Goal: Task Accomplishment & Management: Manage account settings

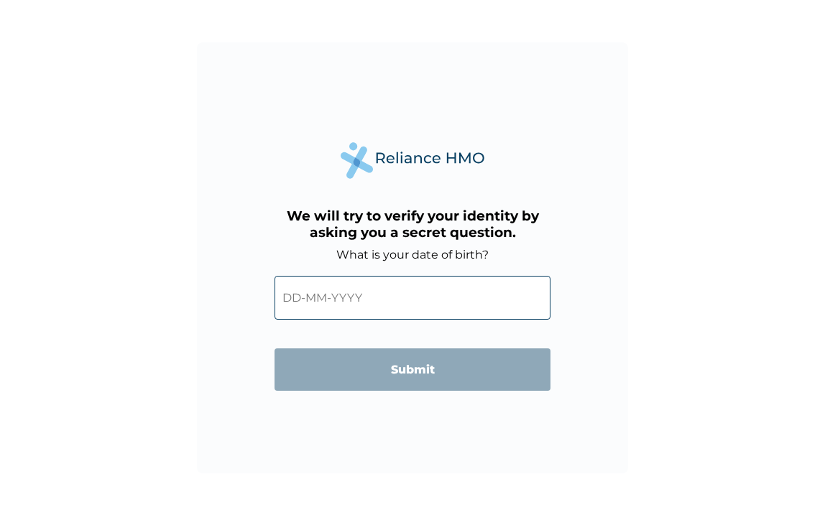
click at [337, 295] on input "text" at bounding box center [413, 298] width 276 height 44
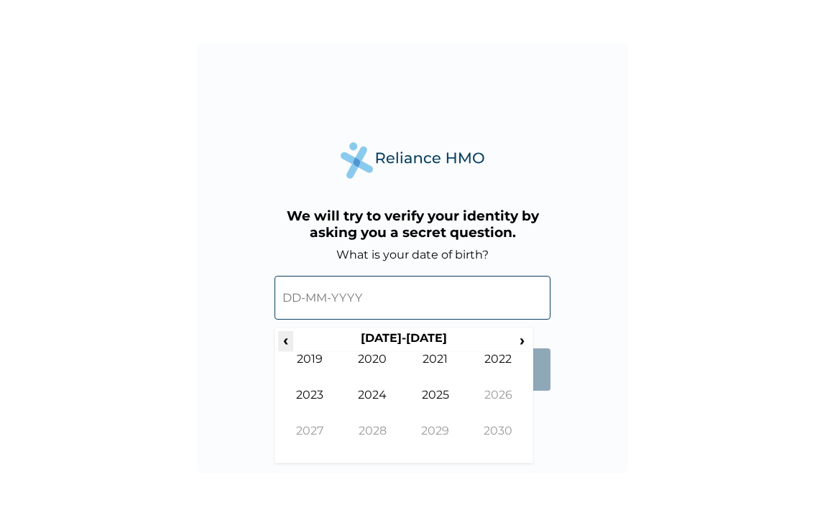
click at [289, 340] on span "‹" at bounding box center [285, 340] width 15 height 18
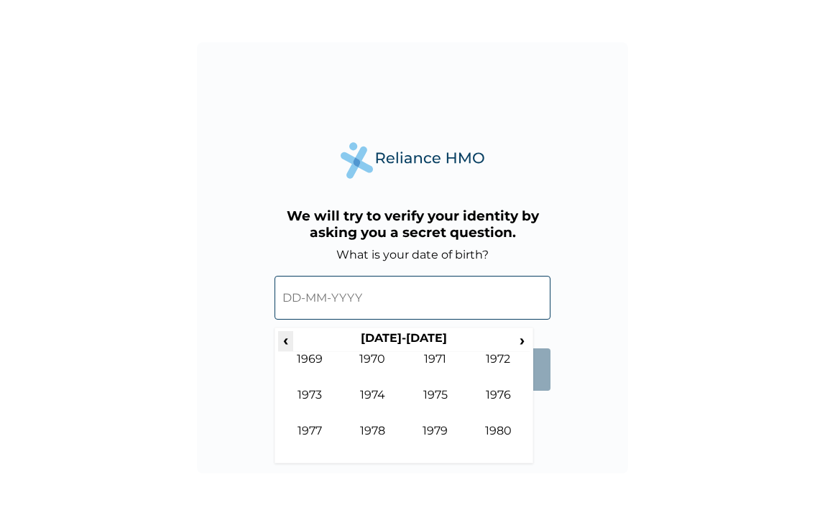
click at [289, 340] on span "‹" at bounding box center [285, 340] width 15 height 18
click at [524, 337] on span "›" at bounding box center [523, 340] width 16 height 18
click at [434, 430] on td "1989" at bounding box center [435, 442] width 63 height 36
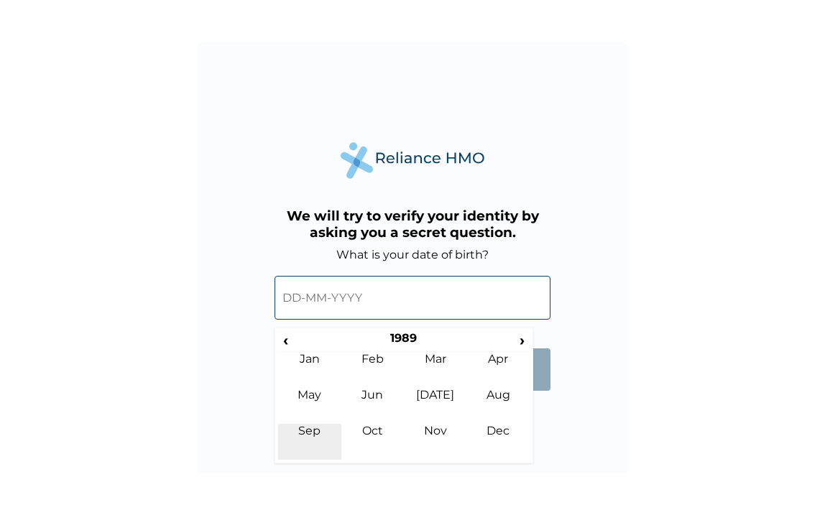
click at [307, 433] on td "Sep" at bounding box center [309, 442] width 63 height 36
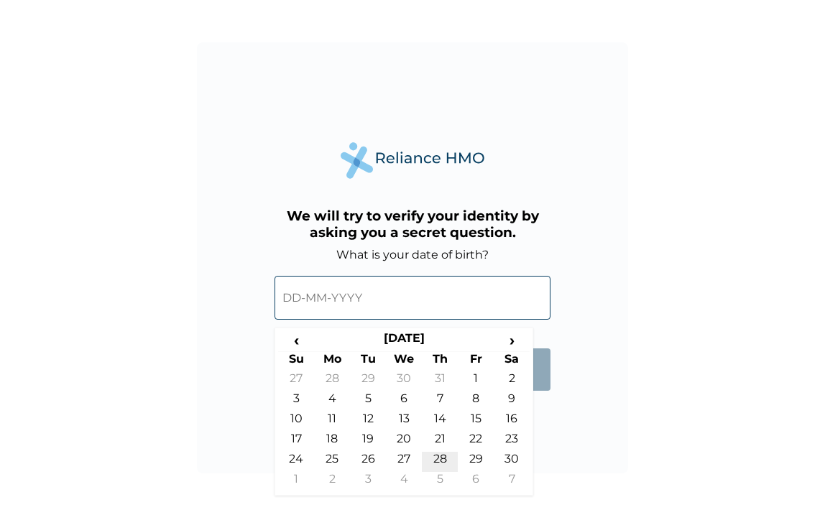
click at [438, 456] on td "28" at bounding box center [440, 462] width 36 height 20
type input "28-09-1989"
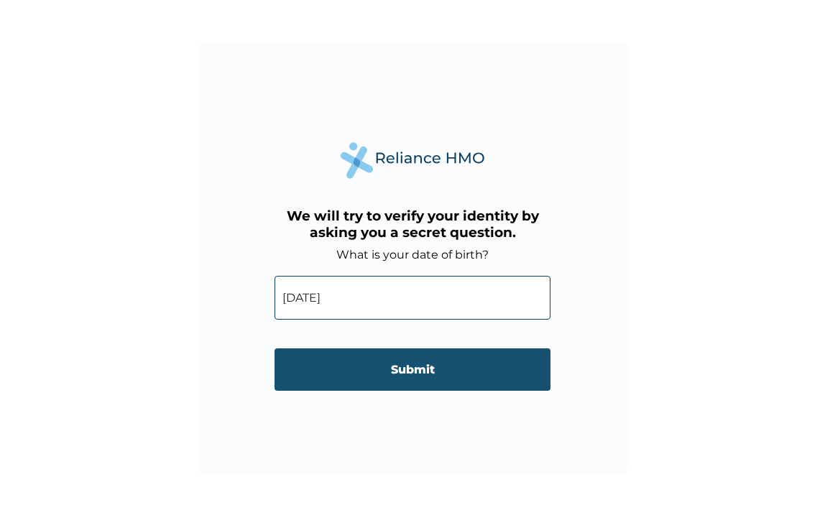
click at [436, 381] on input "Submit" at bounding box center [413, 370] width 276 height 42
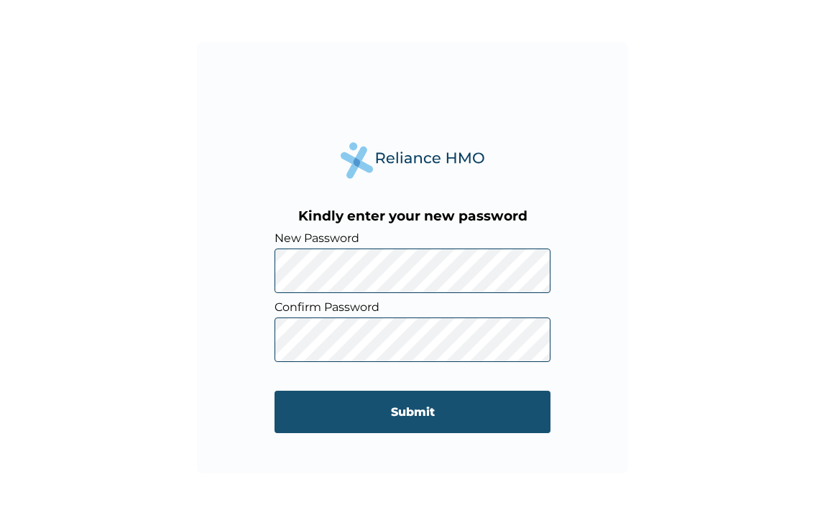
click at [433, 417] on input "Submit" at bounding box center [413, 412] width 276 height 42
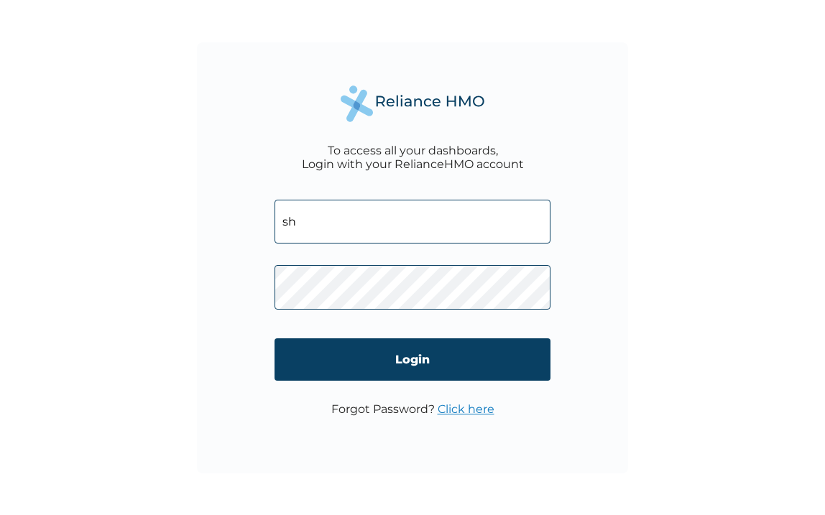
type input "s"
type input "olaitan.shote@medicalartcenter.com"
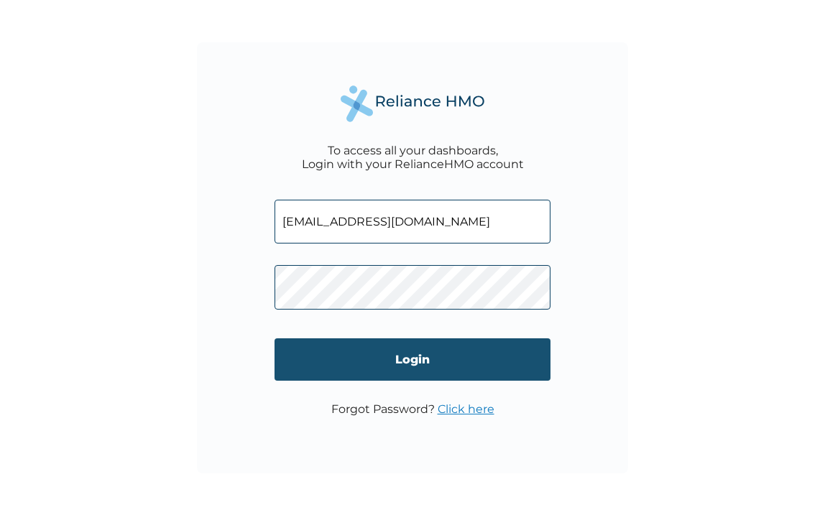
click at [303, 358] on input "Login" at bounding box center [413, 360] width 276 height 42
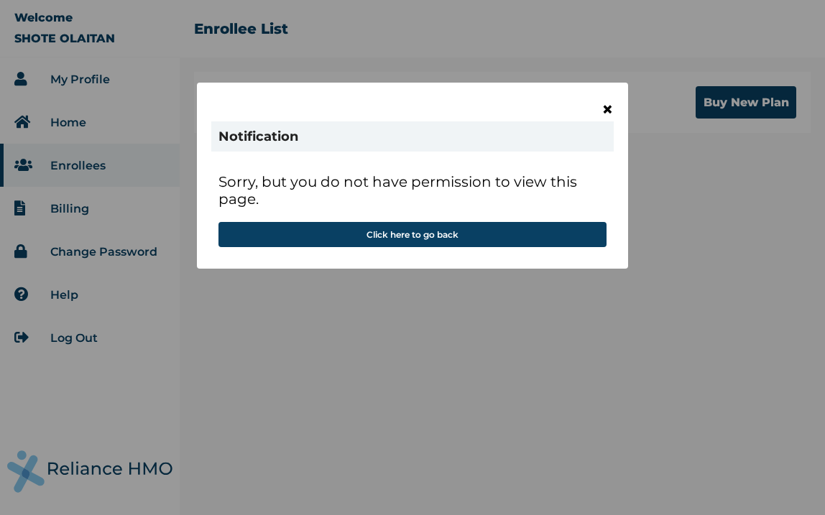
click at [605, 108] on span "×" at bounding box center [608, 109] width 12 height 24
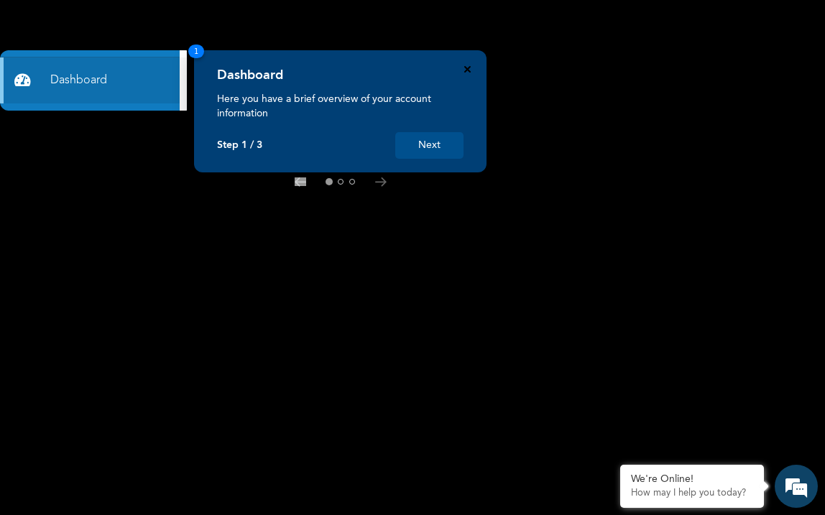
click at [467, 66] on icon "Close" at bounding box center [467, 69] width 6 height 6
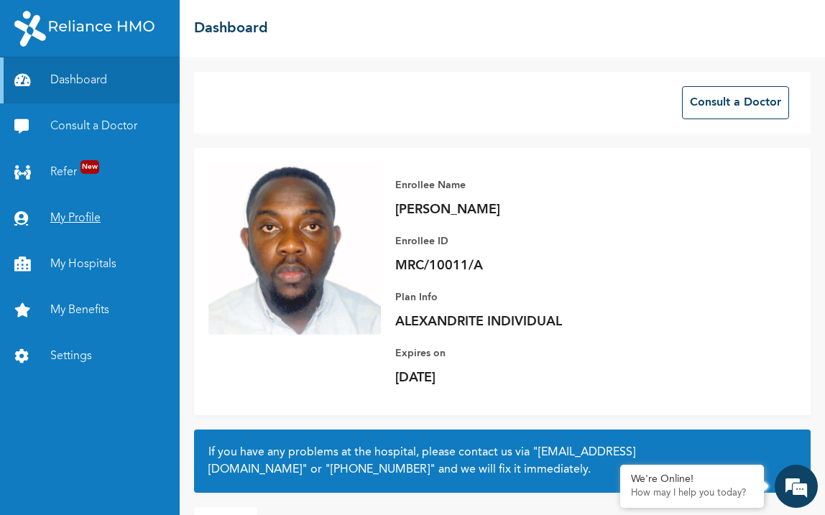
click at [73, 217] on link "My Profile" at bounding box center [90, 219] width 180 height 46
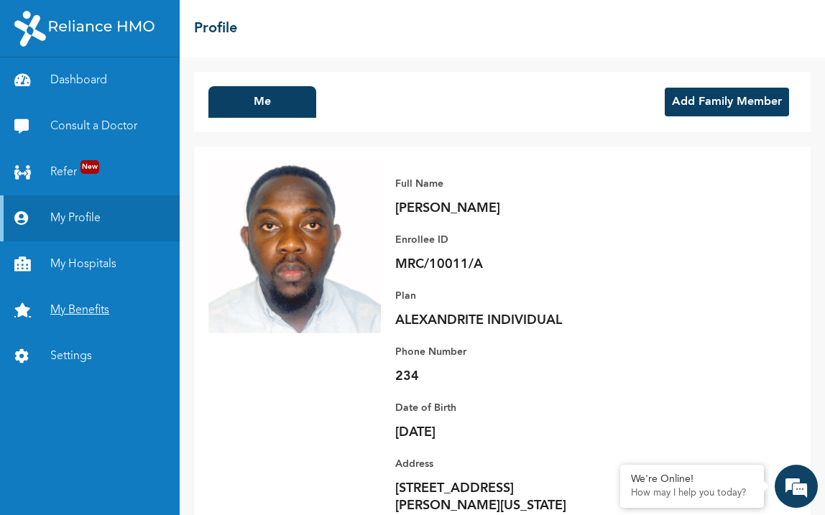
click at [76, 312] on link "My Benefits" at bounding box center [90, 311] width 180 height 46
